Goal: Book appointment/travel/reservation

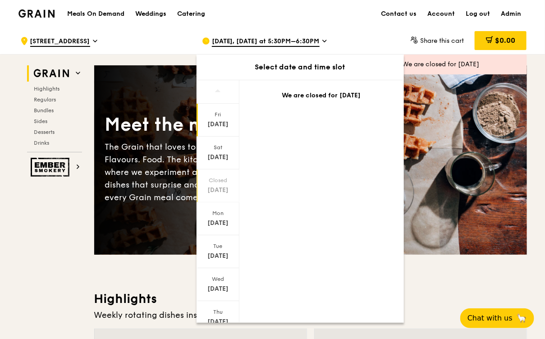
scroll to position [32, 0]
click at [220, 117] on div "Sat" at bounding box center [218, 115] width 40 height 7
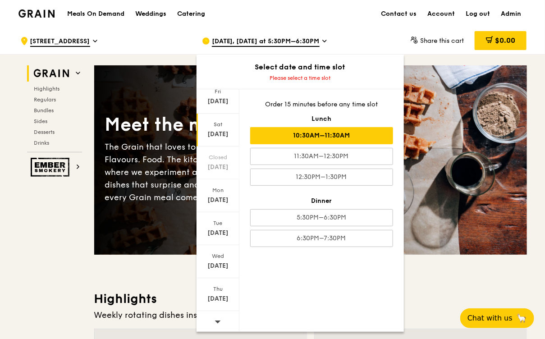
click at [254, 129] on div "10:30AM–11:30AM" at bounding box center [321, 135] width 143 height 17
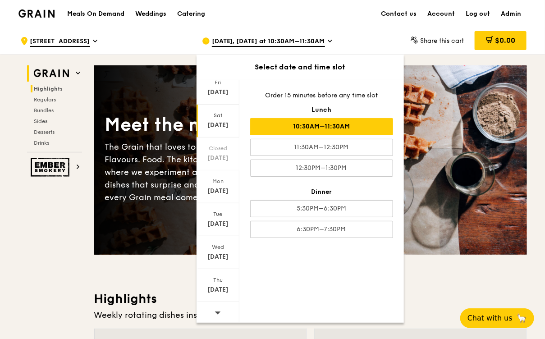
click at [46, 88] on span "Highlights" at bounding box center [48, 89] width 29 height 6
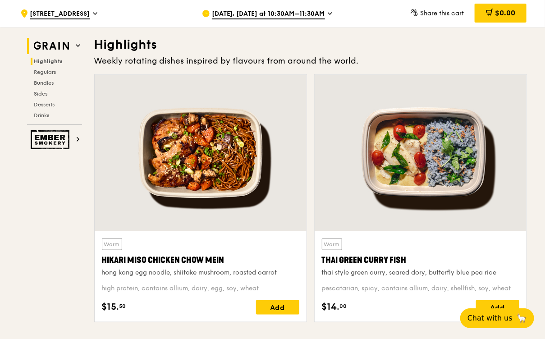
scroll to position [255, 0]
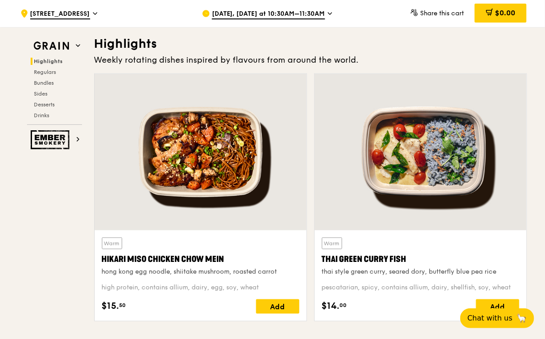
click at [281, 8] on div "[DATE], [DATE] at 10:30AM–11:30AM" at bounding box center [285, 13] width 167 height 27
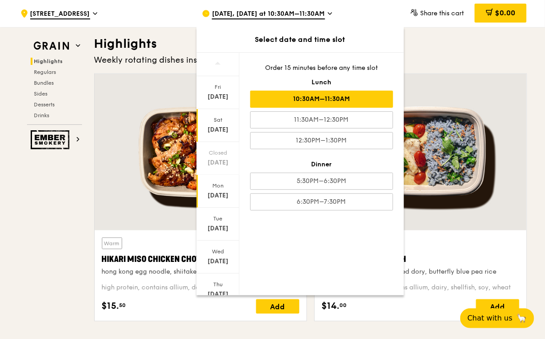
click at [211, 192] on div "[DATE]" at bounding box center [218, 195] width 40 height 9
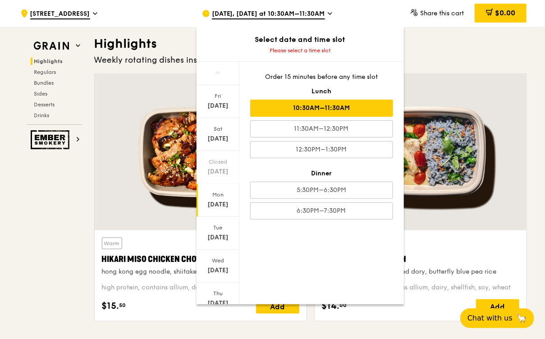
click at [303, 108] on div "10:30AM–11:30AM" at bounding box center [321, 108] width 143 height 17
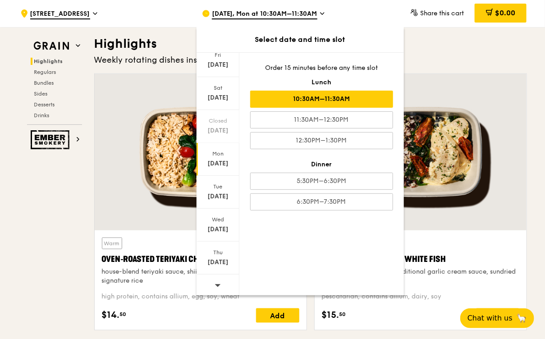
scroll to position [291, 0]
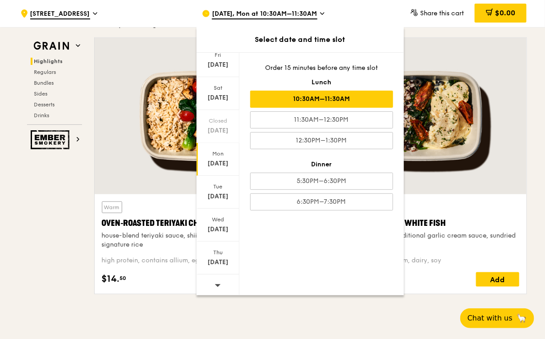
click at [215, 282] on icon at bounding box center [218, 285] width 6 height 7
